Goal: Use online tool/utility: Use online tool/utility

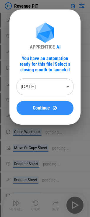
click at [60, 70] on button "Continue" at bounding box center [45, 108] width 57 height 14
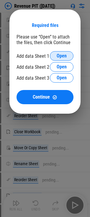
click at [62, 55] on span "Open" at bounding box center [62, 56] width 10 height 5
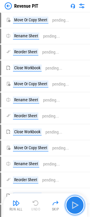
click at [73, 201] on img "button" at bounding box center [75, 205] width 9 height 9
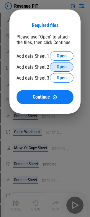
click at [56, 68] on button "Open" at bounding box center [62, 66] width 24 height 9
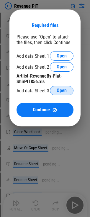
click at [69, 89] on button "Open" at bounding box center [62, 90] width 24 height 9
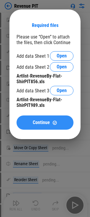
click at [51, 122] on div "Continue" at bounding box center [45, 122] width 43 height 5
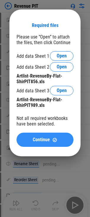
click at [51, 139] on div "Continue" at bounding box center [45, 140] width 43 height 5
click at [51, 140] on div "Continue" at bounding box center [45, 140] width 43 height 5
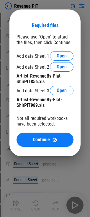
click at [63, 51] on div "Required files Please use “Open” to attach the files, then click Continue Add d…" at bounding box center [45, 85] width 57 height 125
click at [63, 54] on span "Open" at bounding box center [62, 56] width 10 height 5
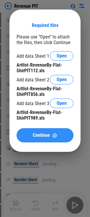
click at [34, 132] on button "Continue" at bounding box center [45, 135] width 57 height 14
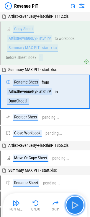
click at [73, 205] on img "button" at bounding box center [75, 205] width 9 height 9
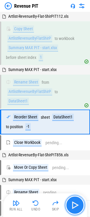
click at [73, 205] on img "button" at bounding box center [75, 205] width 9 height 9
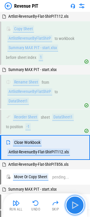
click at [73, 205] on img "button" at bounding box center [75, 205] width 9 height 9
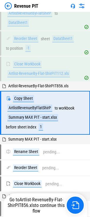
scroll to position [83, 0]
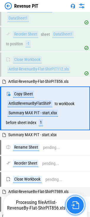
click at [74, 204] on img "button" at bounding box center [76, 206] width 8 height 8
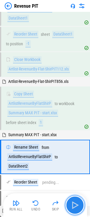
click at [74, 204] on img "button" at bounding box center [75, 205] width 9 height 9
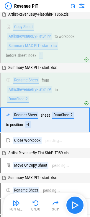
scroll to position [162, 0]
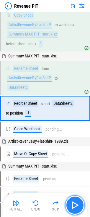
click at [74, 204] on img "button" at bounding box center [75, 205] width 9 height 9
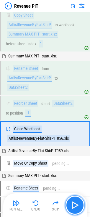
click at [74, 204] on img "button" at bounding box center [75, 205] width 9 height 9
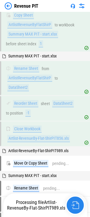
click at [74, 204] on img "button" at bounding box center [76, 206] width 8 height 8
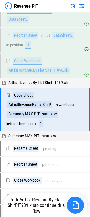
scroll to position [231, 0]
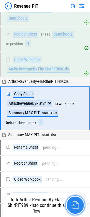
click at [74, 205] on img "button" at bounding box center [76, 206] width 8 height 8
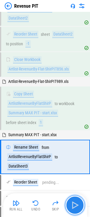
click at [74, 205] on img "button" at bounding box center [75, 205] width 9 height 9
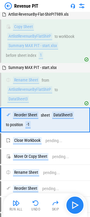
scroll to position [310, 0]
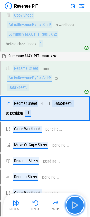
click at [74, 205] on img "button" at bounding box center [75, 205] width 9 height 9
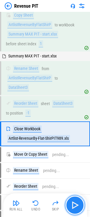
click at [74, 205] on img "button" at bounding box center [75, 205] width 9 height 9
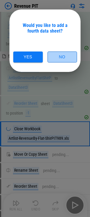
click at [72, 60] on button "No" at bounding box center [63, 57] width 30 height 11
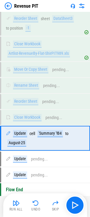
scroll to position [404, 0]
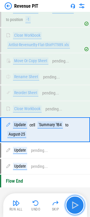
click at [75, 203] on img "button" at bounding box center [75, 205] width 9 height 9
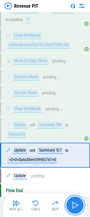
click at [76, 201] on img "button" at bounding box center [75, 205] width 9 height 9
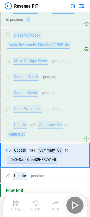
click at [76, 201] on div "Run All Undo Skip" at bounding box center [46, 205] width 78 height 19
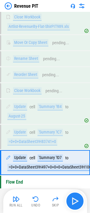
scroll to position [427, 0]
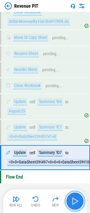
click at [76, 201] on img "button" at bounding box center [75, 200] width 9 height 9
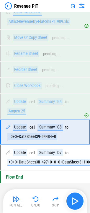
click at [76, 201] on div "Run All Undo Skip" at bounding box center [46, 201] width 78 height 19
click at [76, 201] on img "button" at bounding box center [75, 200] width 9 height 9
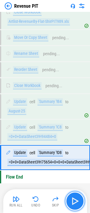
click at [77, 200] on img "button" at bounding box center [75, 200] width 9 height 9
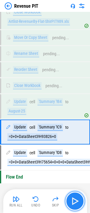
click at [77, 200] on img "button" at bounding box center [75, 200] width 9 height 9
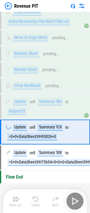
click at [77, 200] on div "Run All Undo Skip" at bounding box center [46, 201] width 78 height 19
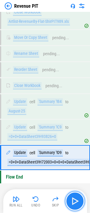
click at [77, 200] on img "button" at bounding box center [75, 200] width 9 height 9
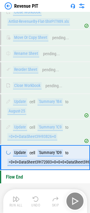
click at [77, 200] on div "Run All Undo Skip" at bounding box center [46, 201] width 78 height 19
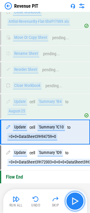
click at [77, 200] on img "button" at bounding box center [75, 200] width 9 height 9
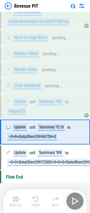
click at [77, 200] on div "Run All Undo Skip" at bounding box center [46, 201] width 78 height 19
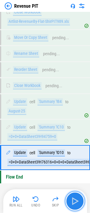
click at [77, 200] on img "button" at bounding box center [75, 200] width 9 height 9
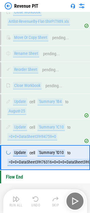
click at [76, 200] on div "Run All Undo Skip" at bounding box center [46, 201] width 78 height 19
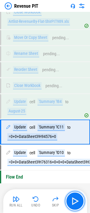
click at [76, 200] on img "button" at bounding box center [75, 200] width 9 height 9
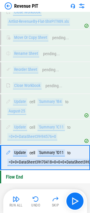
click at [76, 200] on div "Run All Undo Skip" at bounding box center [46, 201] width 78 height 19
click at [76, 200] on img "button" at bounding box center [75, 200] width 9 height 9
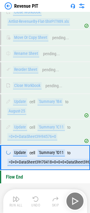
click at [76, 200] on div "Run All Undo Skip" at bounding box center [46, 201] width 78 height 19
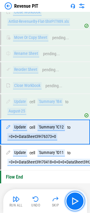
click at [76, 200] on img "button" at bounding box center [75, 200] width 9 height 9
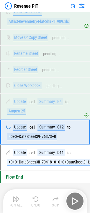
click at [76, 200] on div "Run All Undo Skip" at bounding box center [46, 201] width 78 height 19
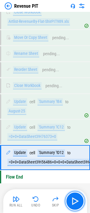
click at [76, 200] on img "button" at bounding box center [75, 200] width 9 height 9
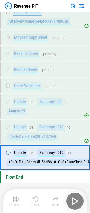
click at [76, 200] on div "Run All Undo Skip" at bounding box center [46, 201] width 78 height 19
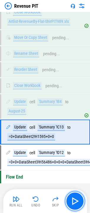
click at [76, 200] on img "button" at bounding box center [75, 200] width 9 height 9
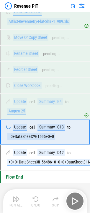
click at [76, 200] on div "Run All Undo Skip" at bounding box center [46, 201] width 78 height 19
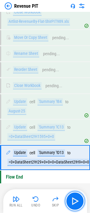
click at [76, 200] on img "button" at bounding box center [75, 200] width 9 height 9
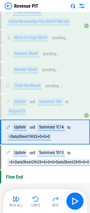
click at [10, 6] on img at bounding box center [8, 5] width 7 height 7
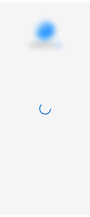
scroll to position [0, 0]
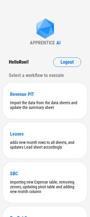
click at [12, 16] on div "APPRENTICE AI Hello Roei ! Logout Select a workflow to execute Revenue PIT Impo…" at bounding box center [45, 206] width 90 height 412
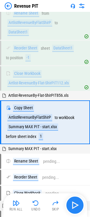
scroll to position [83, 0]
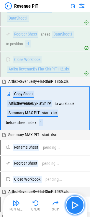
click at [72, 203] on img "button" at bounding box center [75, 205] width 9 height 9
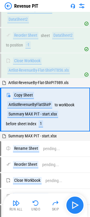
scroll to position [231, 0]
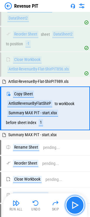
click at [74, 205] on img "button" at bounding box center [75, 205] width 9 height 9
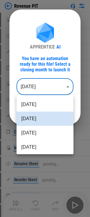
click at [41, 88] on body "Revenue PIT Move Or Copy Sheet pending... Rename Sheet pending... Reorder Sheet…" at bounding box center [45, 108] width 90 height 217
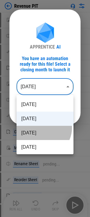
click at [43, 128] on li "Jul 2025" at bounding box center [45, 133] width 57 height 14
type input "********"
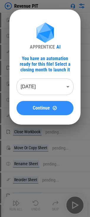
click at [45, 105] on button "Continue" at bounding box center [45, 108] width 57 height 14
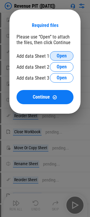
click at [58, 54] on span "Open" at bounding box center [62, 56] width 10 height 5
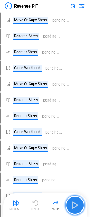
click at [73, 210] on img "button" at bounding box center [75, 205] width 9 height 9
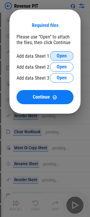
click at [59, 55] on span "Open" at bounding box center [62, 56] width 10 height 5
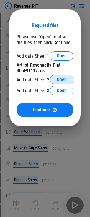
click at [65, 82] on button "Open" at bounding box center [62, 79] width 24 height 9
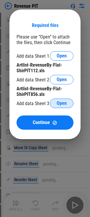
click at [59, 103] on span "Open" at bounding box center [62, 103] width 10 height 5
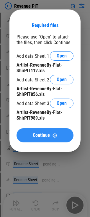
click at [39, 139] on button "Continue" at bounding box center [45, 135] width 57 height 14
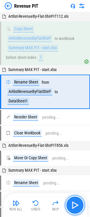
click at [72, 207] on img "button" at bounding box center [75, 205] width 9 height 9
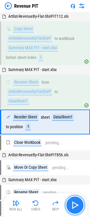
click at [72, 207] on img "button" at bounding box center [75, 205] width 9 height 9
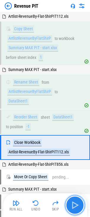
click at [72, 207] on img "button" at bounding box center [75, 205] width 9 height 9
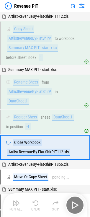
click at [72, 207] on div "Run All Undo Skip" at bounding box center [46, 205] width 78 height 19
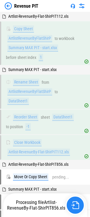
click at [73, 206] on img "button" at bounding box center [76, 206] width 8 height 8
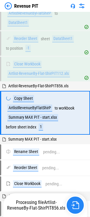
scroll to position [83, 0]
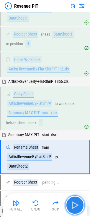
click at [73, 206] on img "button" at bounding box center [75, 205] width 9 height 9
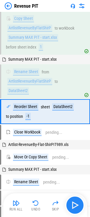
scroll to position [162, 0]
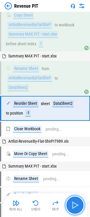
click at [73, 206] on img "button" at bounding box center [75, 205] width 9 height 9
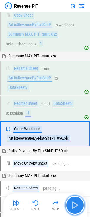
click at [73, 206] on img "button" at bounding box center [75, 205] width 9 height 9
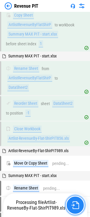
click at [73, 206] on img "button" at bounding box center [76, 206] width 8 height 8
click at [74, 206] on img "button" at bounding box center [76, 206] width 8 height 8
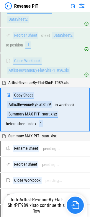
scroll to position [231, 0]
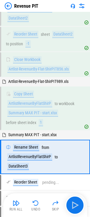
click at [74, 206] on img "button" at bounding box center [75, 205] width 9 height 9
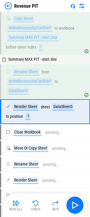
scroll to position [310, 0]
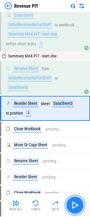
click at [75, 206] on img "button" at bounding box center [75, 205] width 9 height 9
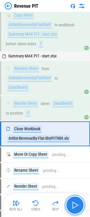
click at [75, 206] on img "button" at bounding box center [75, 205] width 9 height 9
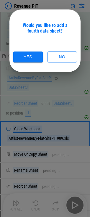
click at [75, 206] on div at bounding box center [45, 108] width 90 height 217
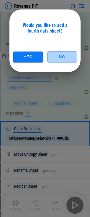
click at [59, 57] on button "No" at bounding box center [63, 57] width 30 height 11
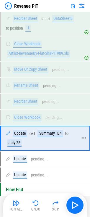
scroll to position [404, 0]
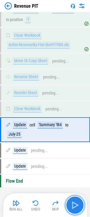
click at [77, 210] on img "button" at bounding box center [75, 205] width 9 height 9
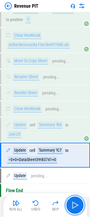
click at [77, 209] on img "button" at bounding box center [75, 205] width 9 height 9
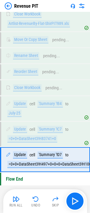
scroll to position [427, 0]
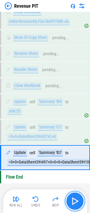
click at [77, 205] on img "button" at bounding box center [75, 200] width 9 height 9
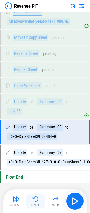
click at [32, 200] on button "Undo" at bounding box center [35, 201] width 19 height 14
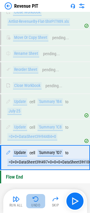
click at [32, 200] on button "Undo" at bounding box center [35, 201] width 19 height 14
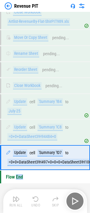
click at [32, 200] on div "Run All Undo Skip" at bounding box center [46, 201] width 78 height 19
click at [32, 200] on button "Undo" at bounding box center [35, 201] width 19 height 14
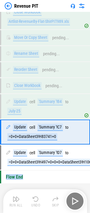
click at [32, 200] on div "Run All Undo Skip" at bounding box center [46, 201] width 78 height 19
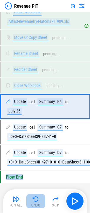
click at [32, 200] on button "Undo" at bounding box center [35, 201] width 19 height 14
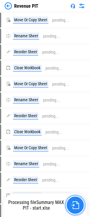
click at [75, 201] on button "button" at bounding box center [75, 205] width 19 height 19
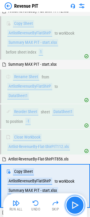
scroll to position [63, 0]
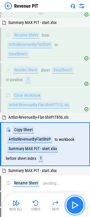
click at [73, 206] on img "button" at bounding box center [75, 205] width 9 height 9
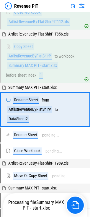
scroll to position [132, 0]
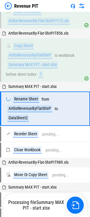
scroll to position [132, 0]
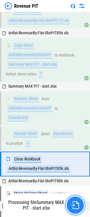
click at [73, 206] on img "button" at bounding box center [76, 206] width 8 height 8
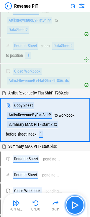
scroll to position [231, 0]
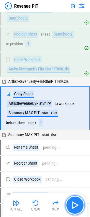
click at [74, 206] on img "button" at bounding box center [75, 205] width 9 height 9
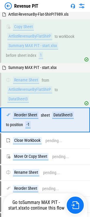
scroll to position [310, 0]
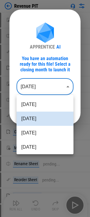
click at [59, 86] on body "Revenue PIT Move Or Copy Sheet pending... Rename Sheet pending... Reorder Sheet…" at bounding box center [45, 108] width 90 height 217
click at [33, 131] on li "Jul 2025" at bounding box center [45, 133] width 57 height 14
type input "********"
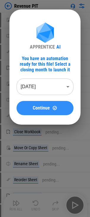
click at [36, 114] on button "Continue" at bounding box center [45, 108] width 57 height 14
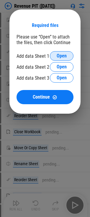
click at [57, 56] on button "Open" at bounding box center [62, 55] width 24 height 9
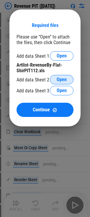
click at [61, 77] on span "Open" at bounding box center [62, 79] width 10 height 5
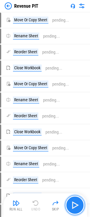
click at [77, 205] on img "button" at bounding box center [75, 205] width 9 height 9
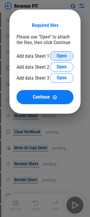
click at [59, 53] on button "Open" at bounding box center [62, 55] width 24 height 9
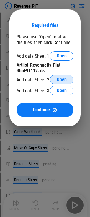
click at [60, 79] on span "Open" at bounding box center [62, 79] width 10 height 5
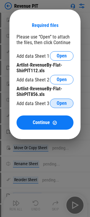
click at [66, 102] on span "Open" at bounding box center [62, 103] width 10 height 5
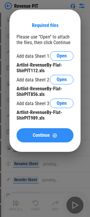
click at [47, 137] on span "Continue" at bounding box center [41, 135] width 17 height 5
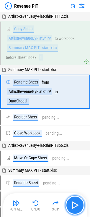
click at [74, 200] on button "button" at bounding box center [75, 205] width 19 height 19
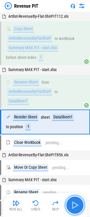
click at [74, 204] on img "button" at bounding box center [75, 205] width 9 height 9
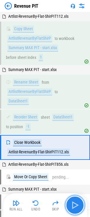
click at [74, 204] on img "button" at bounding box center [75, 205] width 9 height 9
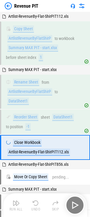
click at [74, 204] on div "Run All Undo Skip" at bounding box center [46, 205] width 78 height 19
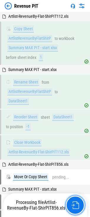
click at [74, 204] on img "button" at bounding box center [76, 206] width 8 height 8
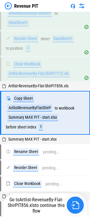
scroll to position [83, 0]
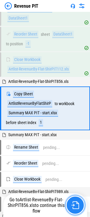
click at [74, 204] on img "button" at bounding box center [76, 206] width 8 height 8
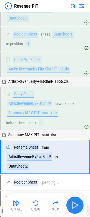
click at [74, 204] on img "button" at bounding box center [75, 205] width 9 height 9
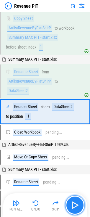
click at [74, 204] on img "button" at bounding box center [75, 205] width 9 height 9
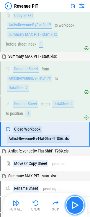
click at [74, 204] on img "button" at bounding box center [75, 205] width 9 height 9
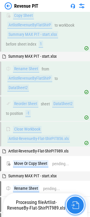
click at [74, 204] on img "button" at bounding box center [76, 206] width 8 height 8
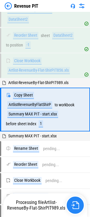
scroll to position [231, 0]
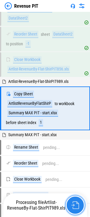
click at [74, 204] on img "button" at bounding box center [76, 206] width 8 height 8
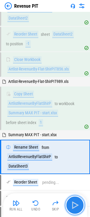
click at [74, 204] on img "button" at bounding box center [75, 205] width 9 height 9
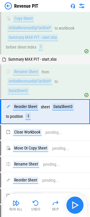
scroll to position [310, 0]
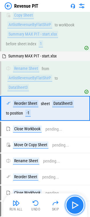
click at [74, 204] on img "button" at bounding box center [75, 205] width 9 height 9
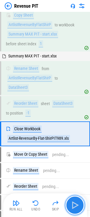
click at [74, 204] on img "button" at bounding box center [75, 205] width 9 height 9
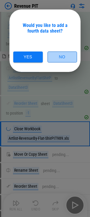
click at [58, 59] on button "No" at bounding box center [63, 57] width 30 height 11
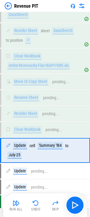
scroll to position [404, 0]
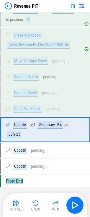
click at [19, 185] on div "Flow End" at bounding box center [45, 181] width 90 height 13
click at [11, 4] on img at bounding box center [8, 5] width 7 height 7
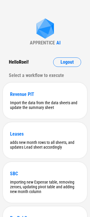
click at [20, 29] on div "APPRENTICE AI Hello Roei ! Logout Select a workflow to execute Revenue PIT Impo…" at bounding box center [45, 206] width 90 height 412
click at [17, 30] on div "APPRENTICE AI Hello Roei ! Logout Select a workflow to execute Revenue PIT Impo…" at bounding box center [45, 206] width 90 height 412
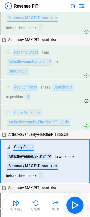
scroll to position [83, 0]
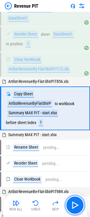
click at [74, 204] on img "button" at bounding box center [75, 205] width 9 height 9
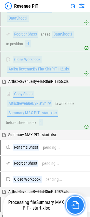
click at [74, 204] on img "button" at bounding box center [76, 206] width 8 height 8
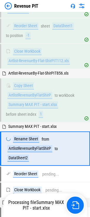
scroll to position [132, 0]
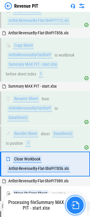
click at [74, 204] on img "button" at bounding box center [76, 206] width 8 height 8
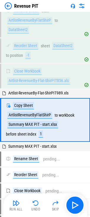
scroll to position [231, 0]
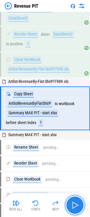
click at [74, 204] on img "button" at bounding box center [75, 205] width 9 height 9
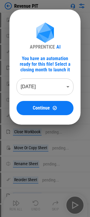
click at [52, 88] on body "Revenue PIT Move Or Copy Sheet pending... Rename Sheet pending... Reorder Sheet…" at bounding box center [45, 108] width 90 height 217
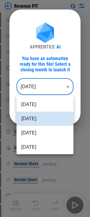
click at [49, 128] on li "Jul 2025" at bounding box center [45, 133] width 57 height 14
type input "********"
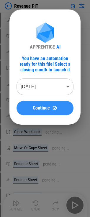
click at [51, 105] on button "Continue" at bounding box center [45, 108] width 57 height 14
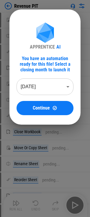
click at [11, 4] on div "APPRENTICE AI You have an automation ready for this file! Select a closing mont…" at bounding box center [45, 67] width 90 height 134
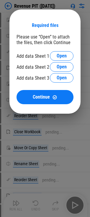
click at [11, 2] on div "Required files Please use “Open” to attach the files, then click Continue Add d…" at bounding box center [45, 61] width 90 height 123
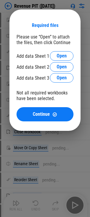
click at [12, 4] on div "Required files Please use “Open” to attach the files, then click Continue Add d…" at bounding box center [45, 70] width 90 height 141
click at [28, 7] on div "Required files Please use “Open” to attach the files, then click Continue Add d…" at bounding box center [45, 70] width 90 height 141
click at [18, 2] on div "Required files Please use “Open” to attach the files, then click Continue Add d…" at bounding box center [45, 70] width 90 height 141
click at [63, 60] on button "Open" at bounding box center [62, 55] width 24 height 9
